Goal: Find specific page/section: Find specific page/section

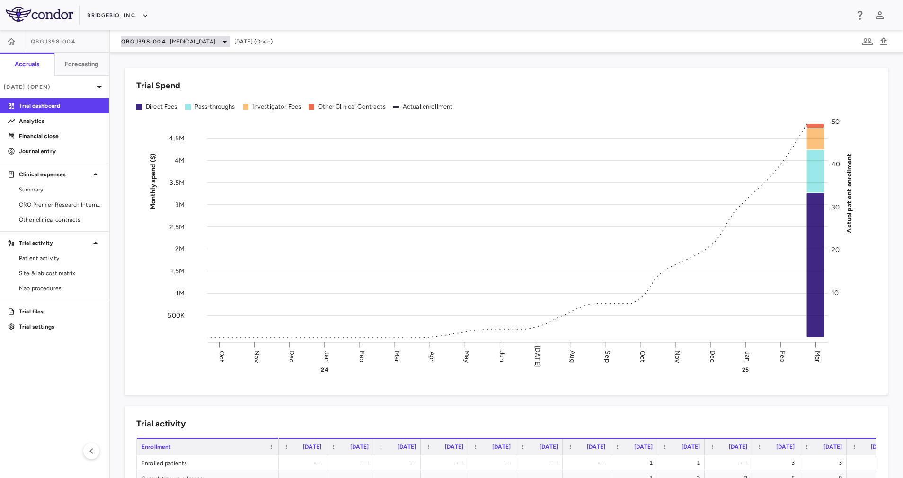
click at [222, 38] on div "QBGJ398-004 [MEDICAL_DATA]" at bounding box center [175, 41] width 109 height 11
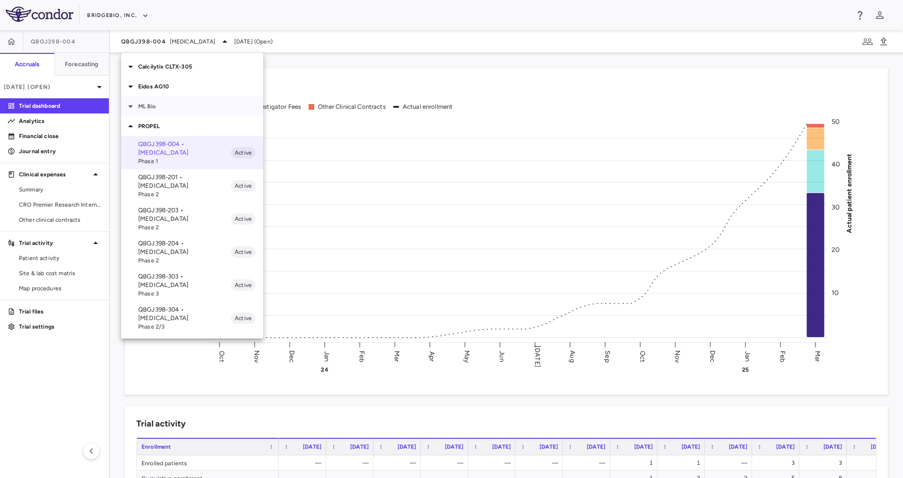
click at [162, 104] on p "ML Bio" at bounding box center [200, 106] width 125 height 9
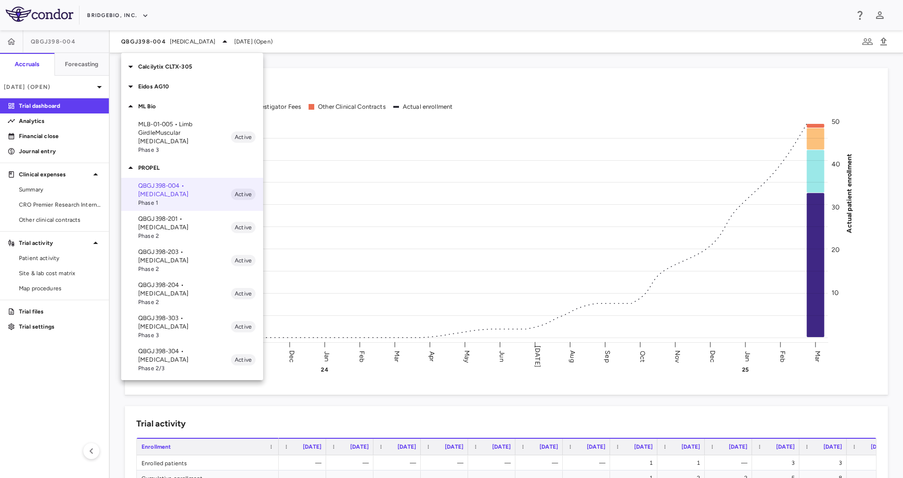
click at [162, 146] on span "Phase 3" at bounding box center [184, 150] width 93 height 9
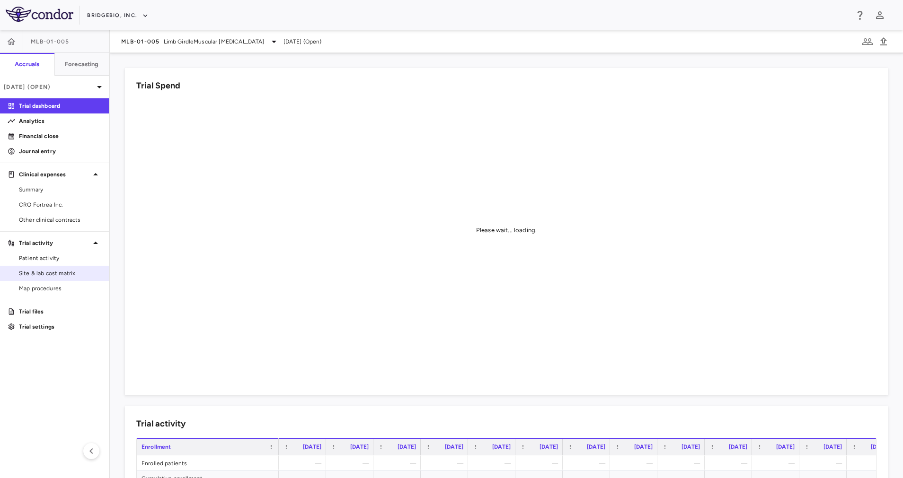
click at [51, 273] on span "Site & lab cost matrix" at bounding box center [60, 273] width 82 height 9
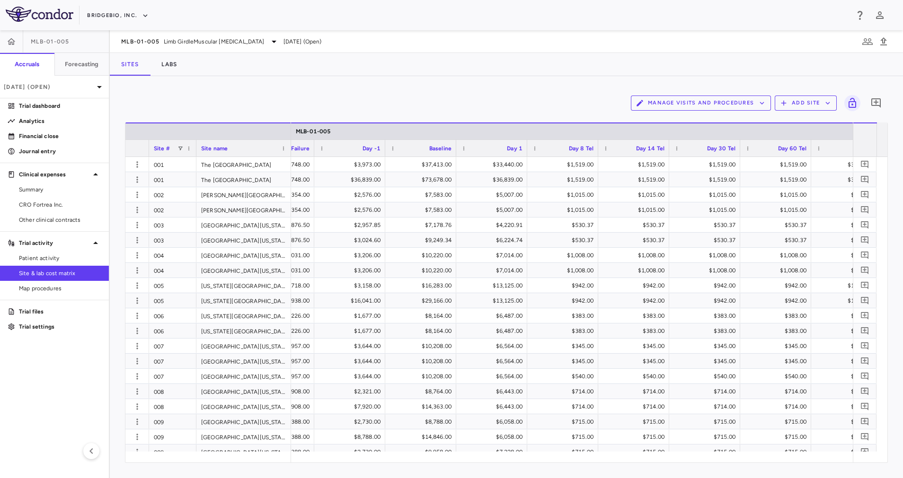
click at [276, 101] on div "Manage Visits and Procedures Add Site 0" at bounding box center [506, 103] width 763 height 24
click at [211, 41] on span "Limb GirdleMuscular [MEDICAL_DATA]" at bounding box center [214, 41] width 101 height 9
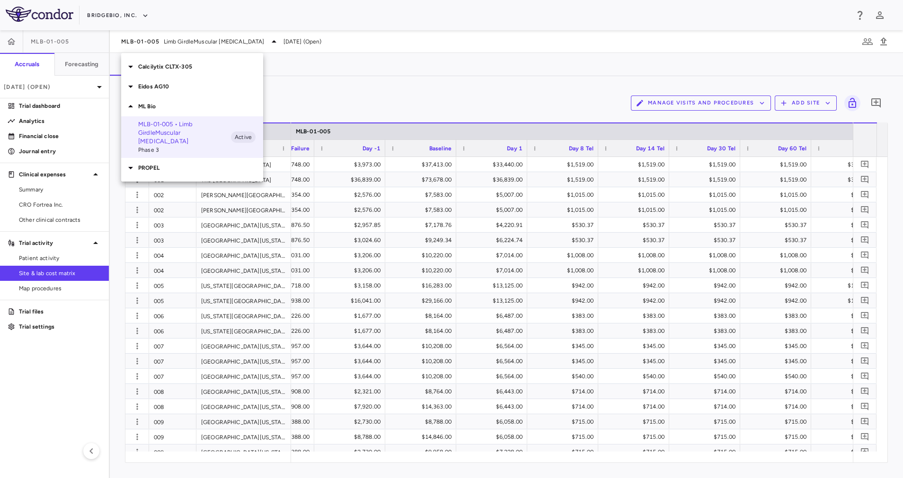
drag, startPoint x: 211, startPoint y: 41, endPoint x: 338, endPoint y: 99, distance: 139.3
click at [338, 99] on div at bounding box center [451, 239] width 903 height 478
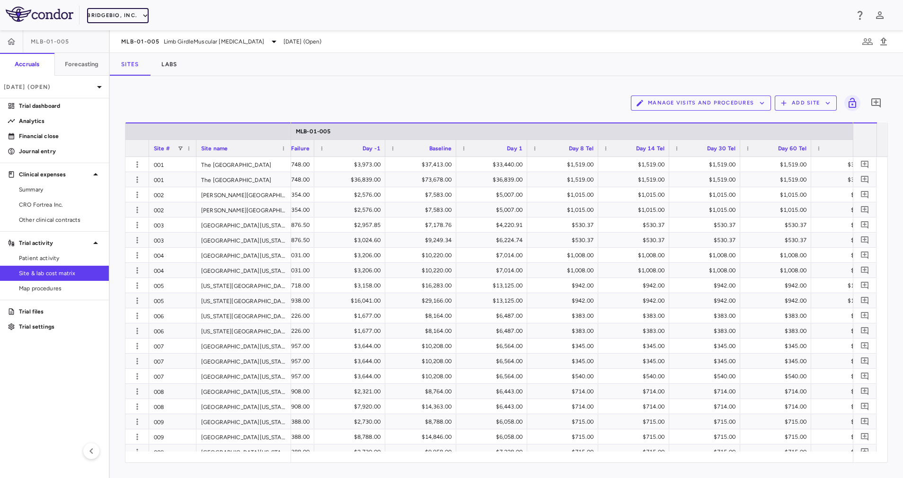
click at [129, 14] on button "BridgeBio, Inc." at bounding box center [118, 15] width 62 height 15
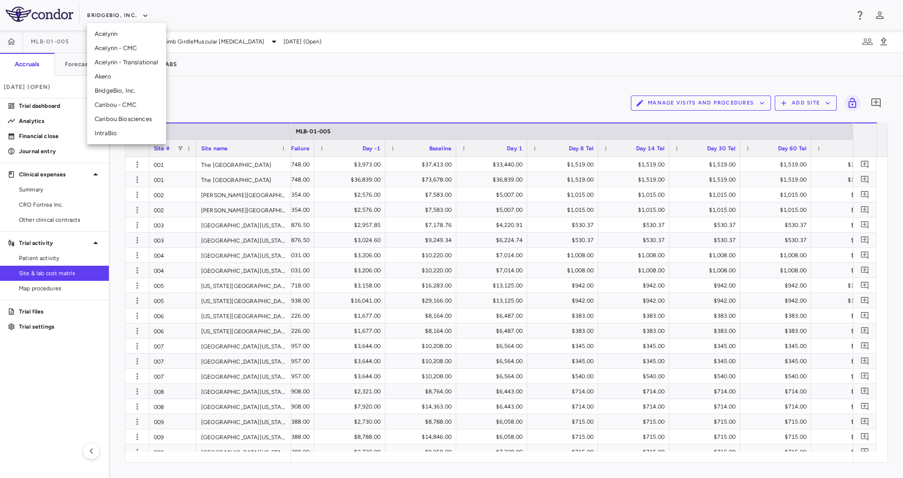
click at [127, 131] on li "IntraBio" at bounding box center [126, 133] width 79 height 14
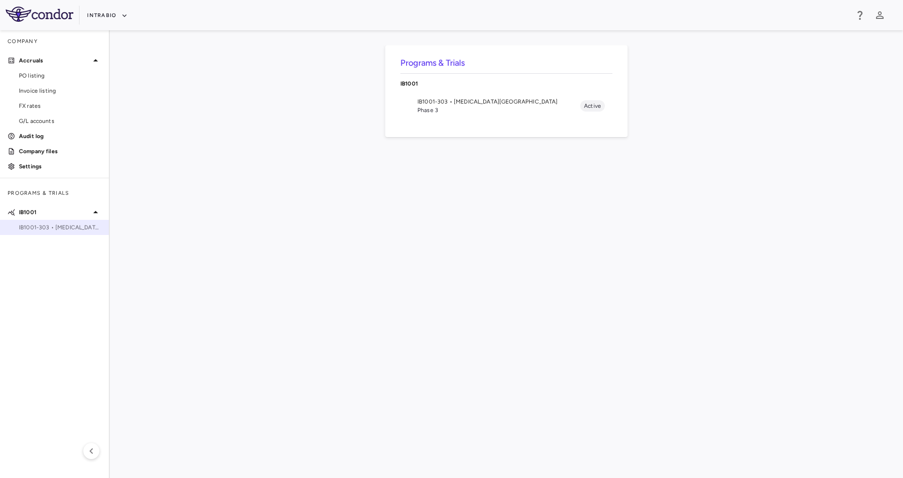
click at [74, 227] on span "IB1001-303 • [MEDICAL_DATA][GEOGRAPHIC_DATA]" at bounding box center [60, 227] width 82 height 9
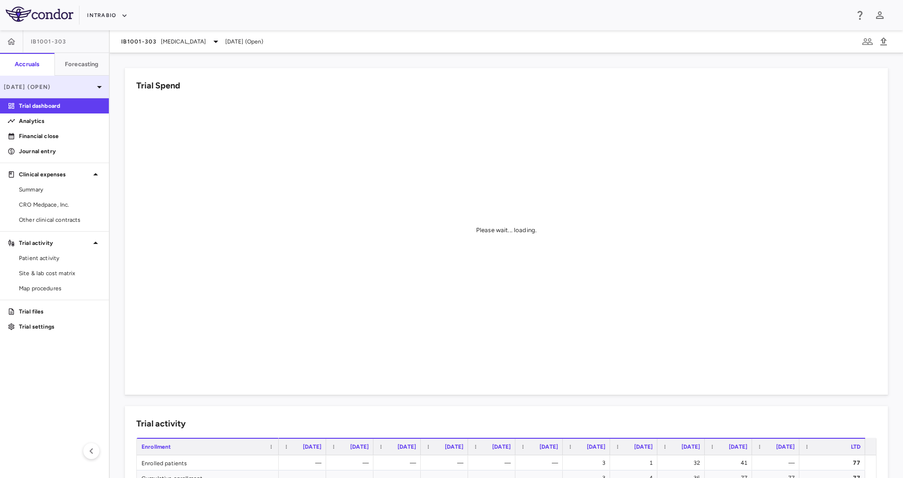
click at [79, 80] on div "[DATE] (Open)" at bounding box center [54, 87] width 109 height 23
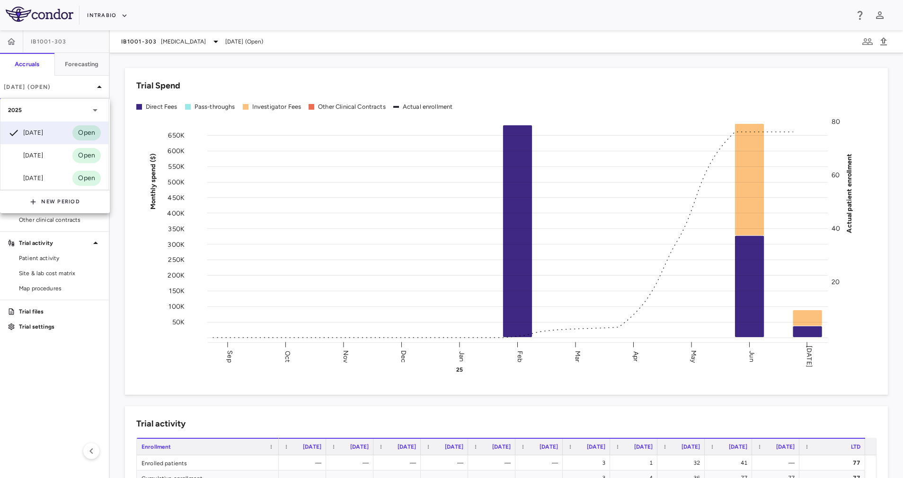
click at [155, 62] on div at bounding box center [451, 239] width 903 height 478
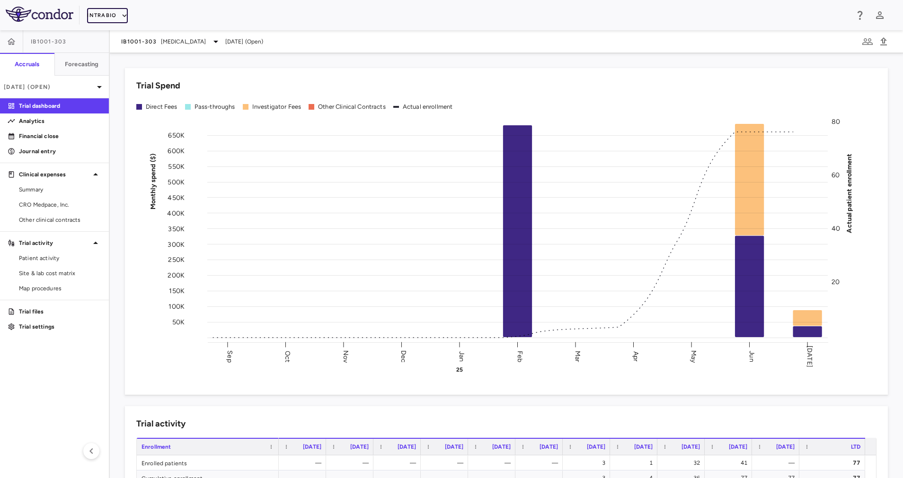
click at [119, 16] on button "IntraBio" at bounding box center [107, 15] width 41 height 15
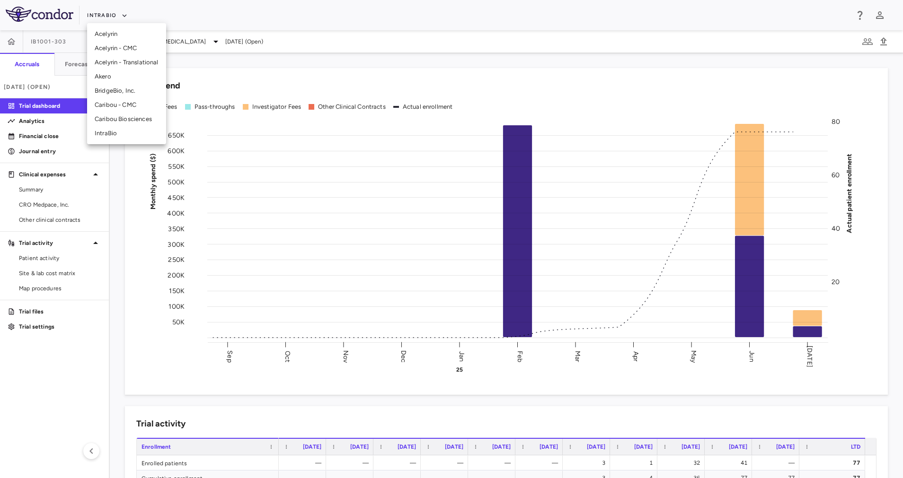
click at [137, 91] on li "BridgeBio, Inc." at bounding box center [126, 91] width 79 height 14
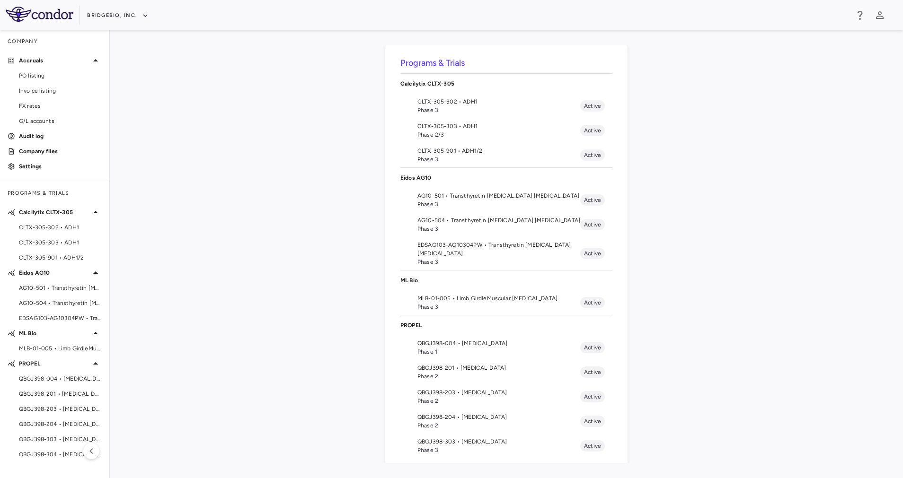
click at [474, 110] on span "Phase 3" at bounding box center [498, 110] width 163 height 9
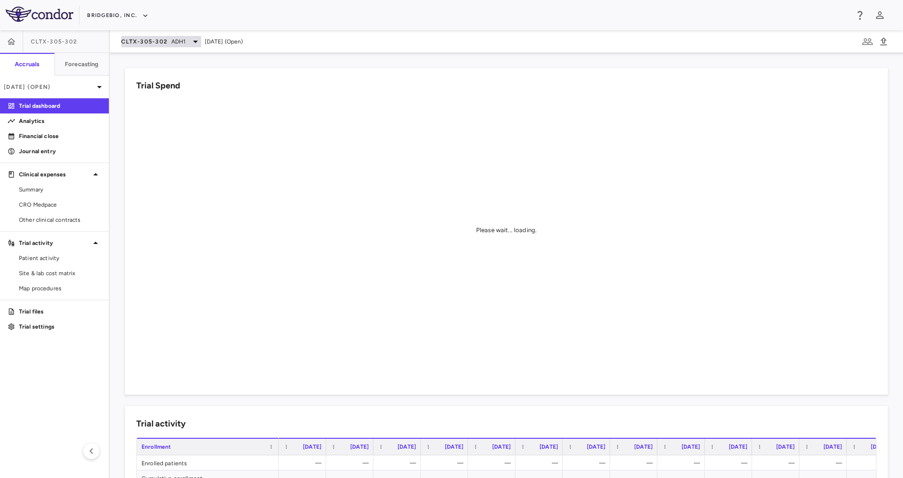
click at [183, 43] on span "ADH1" at bounding box center [178, 41] width 15 height 9
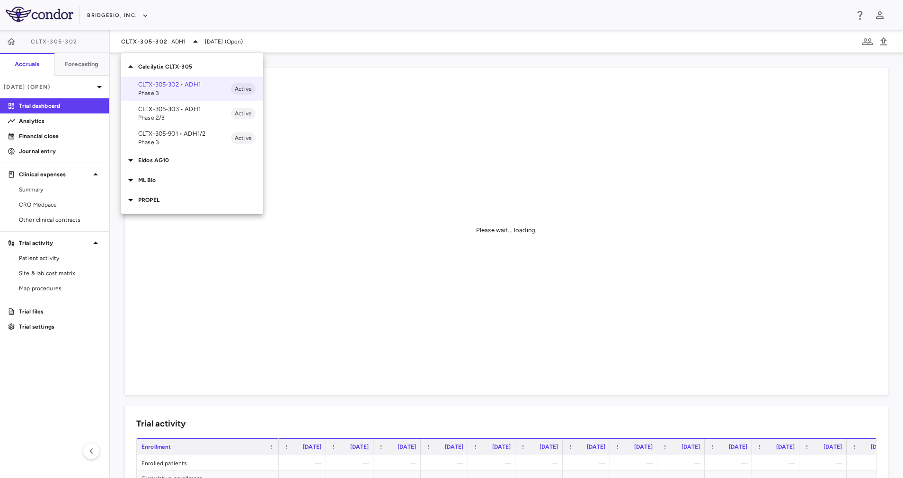
click at [189, 133] on p "CLTX-305-901 • ADH1/2" at bounding box center [184, 134] width 93 height 9
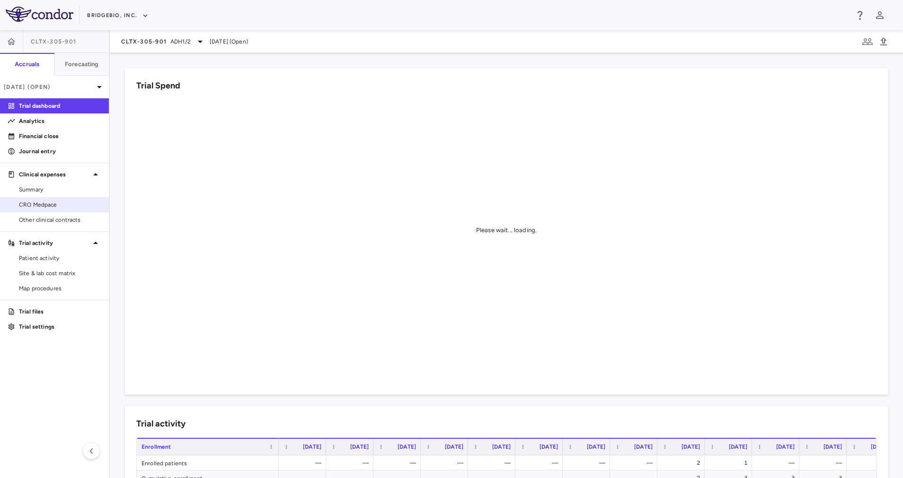
click at [56, 207] on span "CRO Medpace" at bounding box center [60, 205] width 82 height 9
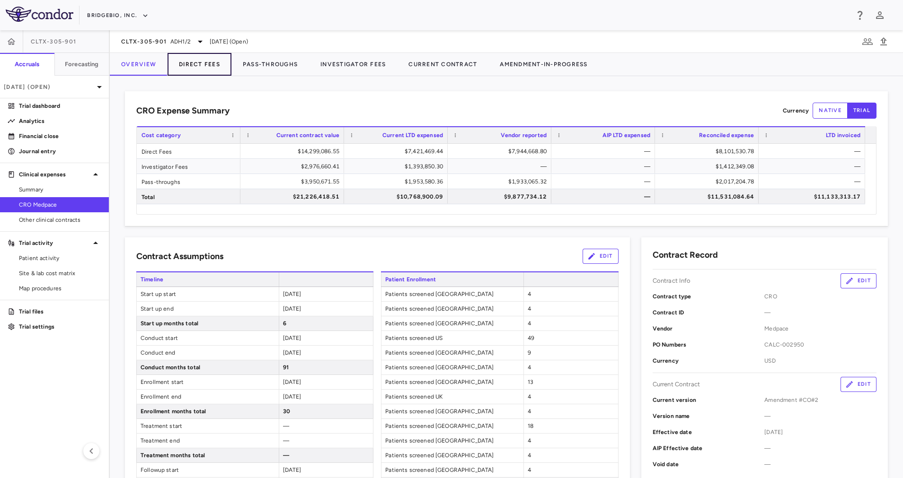
click at [200, 66] on button "Direct Fees" at bounding box center [199, 64] width 64 height 23
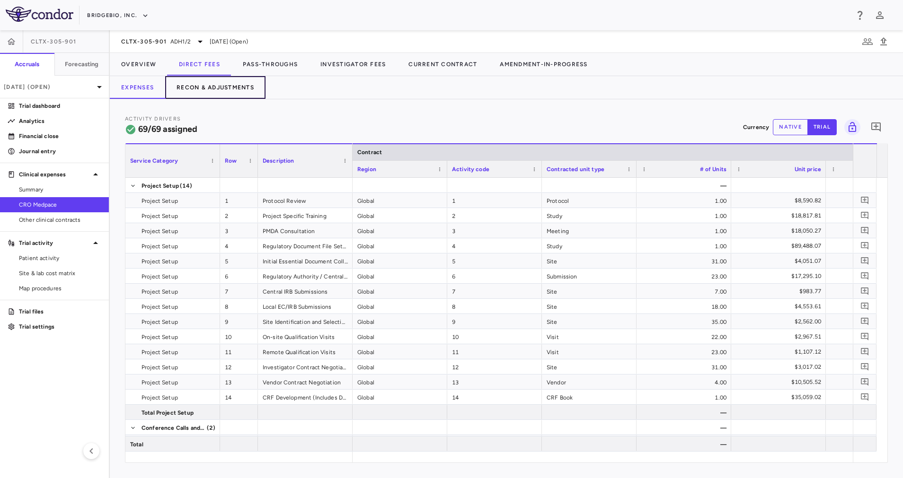
click at [206, 86] on button "Recon & Adjustments" at bounding box center [215, 87] width 100 height 23
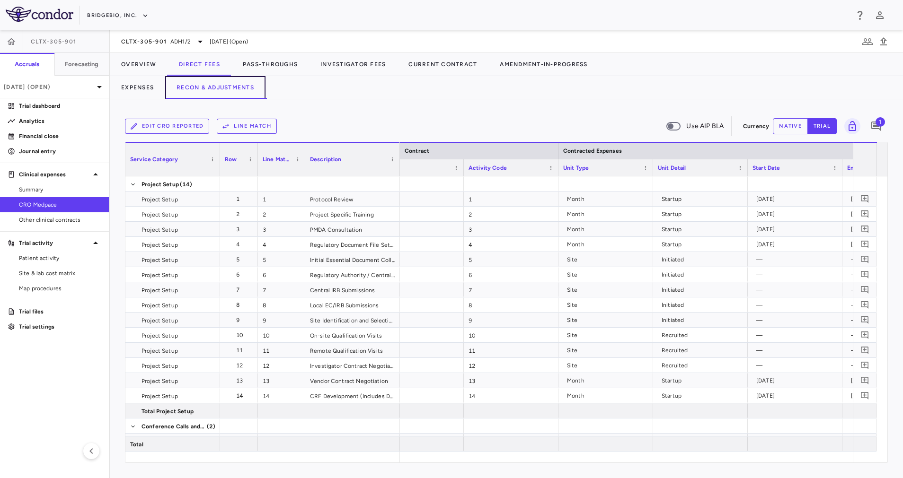
scroll to position [0, 299]
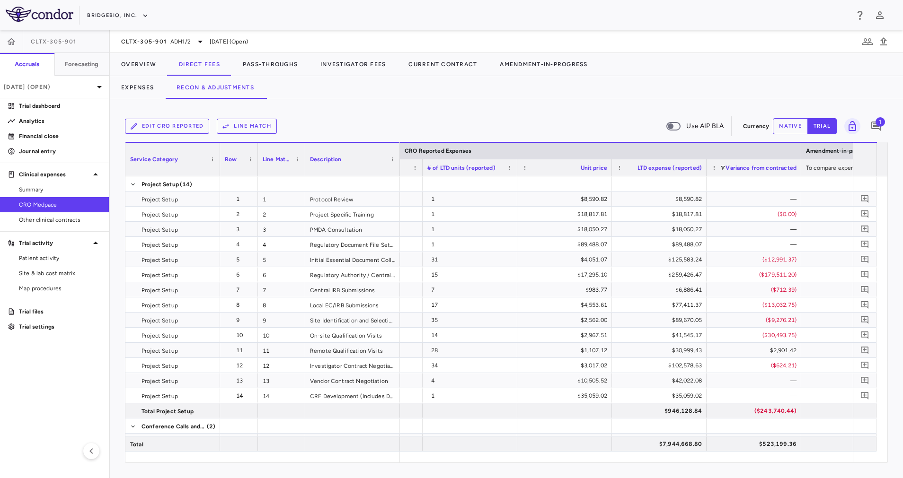
click at [14, 427] on aside "CLTX-305-901 Accruals Forecasting [DATE] (Open) Trial dashboard Analytics Finan…" at bounding box center [55, 254] width 110 height 448
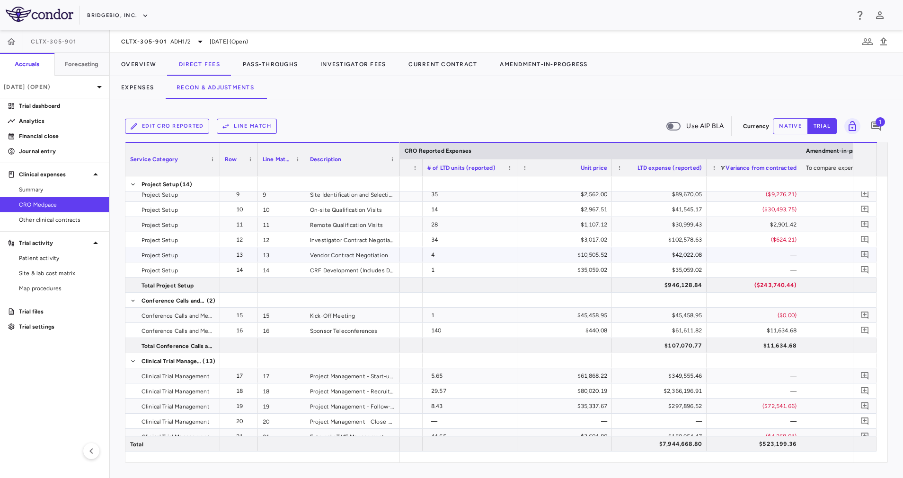
scroll to position [0, 0]
